Goal: Navigation & Orientation: Find specific page/section

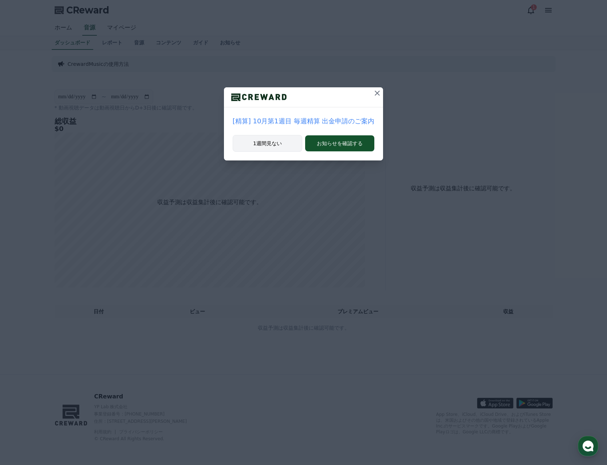
click at [277, 145] on button "1週間見ない" at bounding box center [268, 143] width 70 height 17
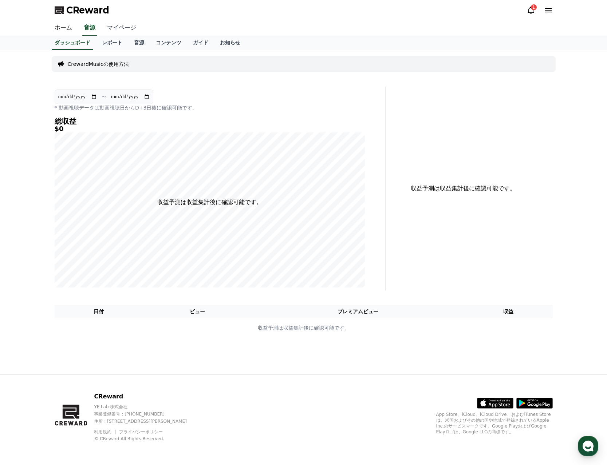
click at [110, 31] on link "マイページ" at bounding box center [121, 27] width 41 height 15
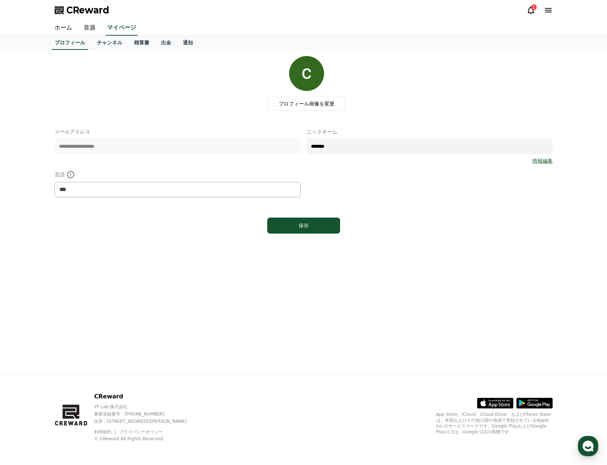
click at [101, 43] on link "チャンネル" at bounding box center [109, 43] width 37 height 14
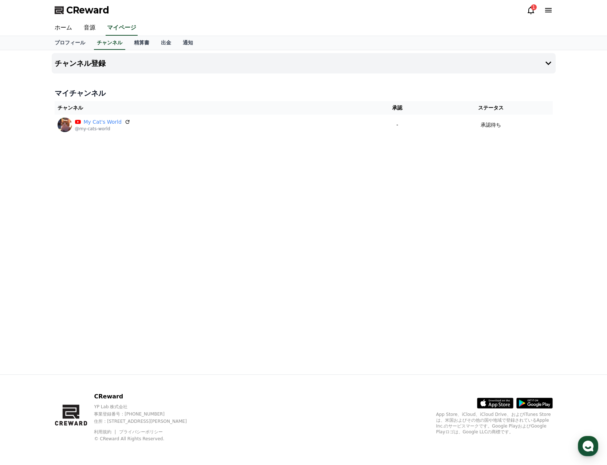
click at [531, 11] on icon at bounding box center [531, 10] width 9 height 9
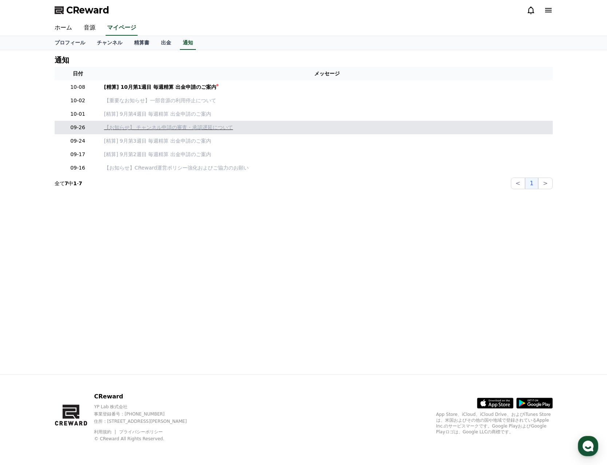
click at [180, 129] on p "【お知らせ】 チャンネル申請の審査・承認遅延について" at bounding box center [327, 128] width 446 height 8
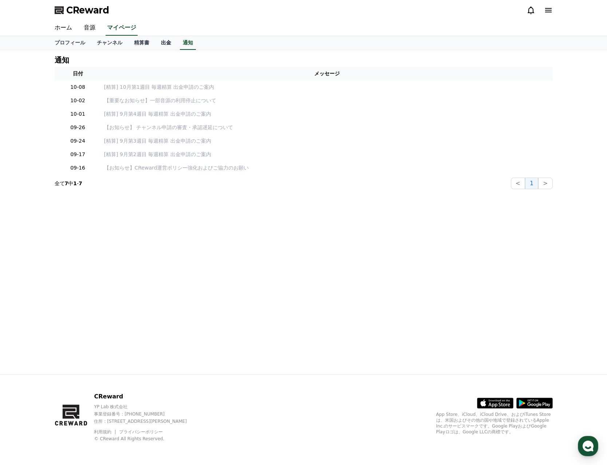
click at [155, 47] on link "出金" at bounding box center [166, 43] width 22 height 14
click at [128, 47] on link "精算書" at bounding box center [141, 43] width 27 height 14
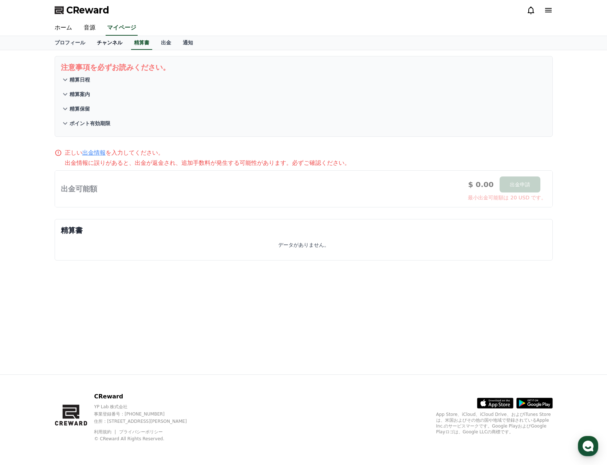
click at [99, 46] on link "チャンネル" at bounding box center [109, 43] width 37 height 14
